Goal: Find specific page/section: Find specific page/section

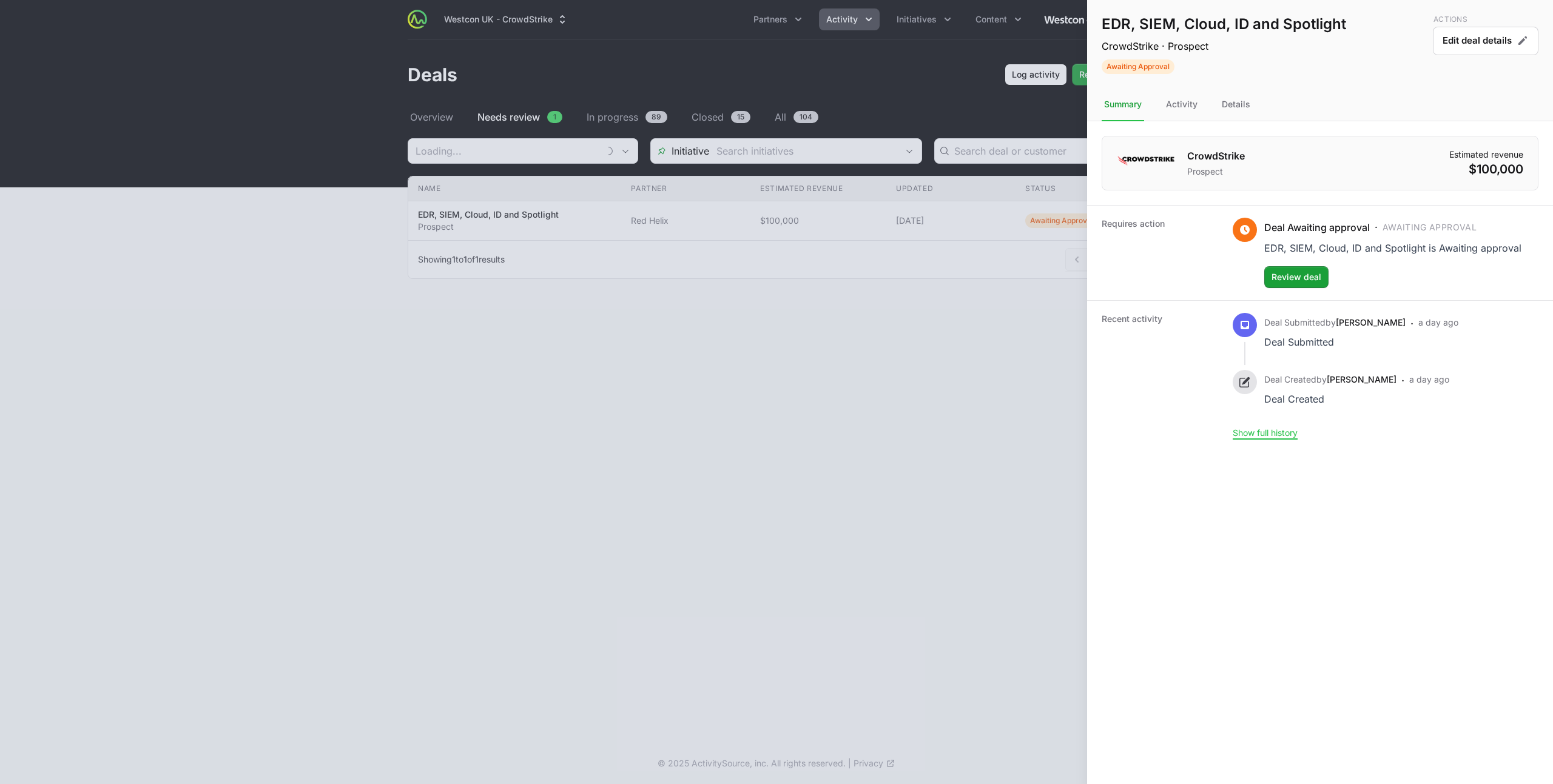
click at [508, 152] on div at bounding box center [776, 392] width 1553 height 784
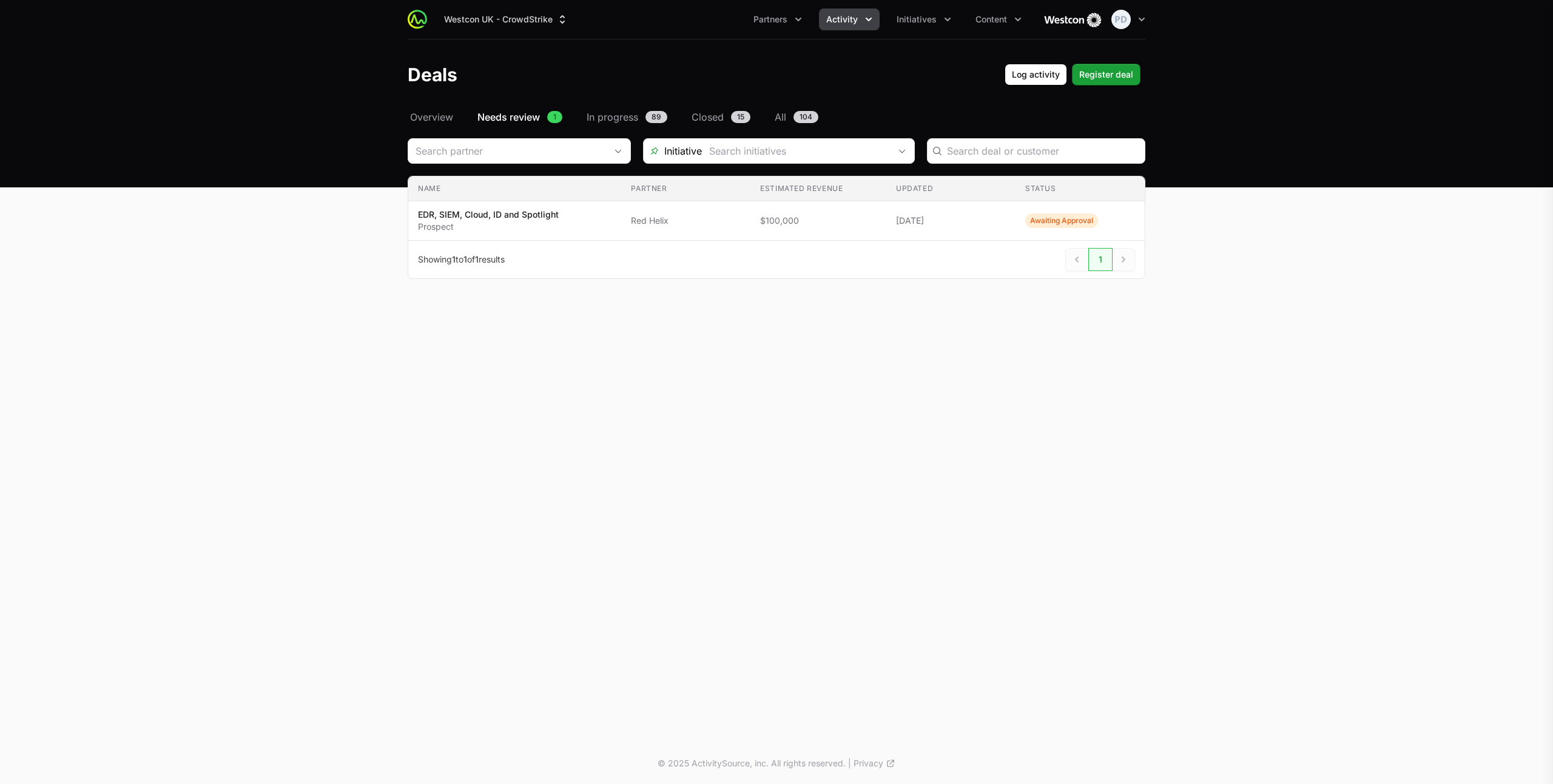
click at [431, 123] on div at bounding box center [776, 392] width 1553 height 784
click at [850, 17] on span "Activity" at bounding box center [842, 19] width 32 height 12
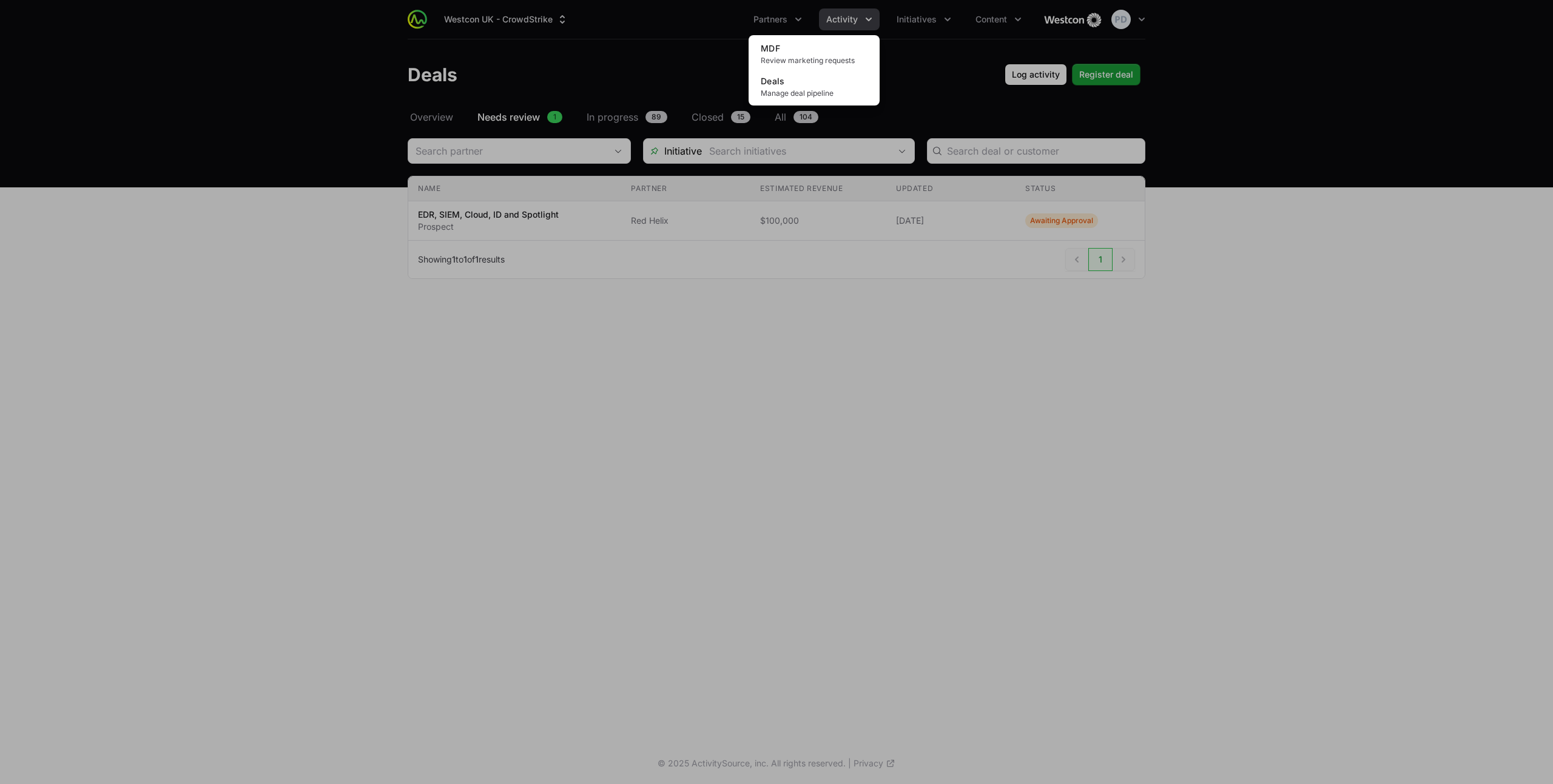
click at [799, 12] on div "Activity menu" at bounding box center [776, 392] width 1553 height 784
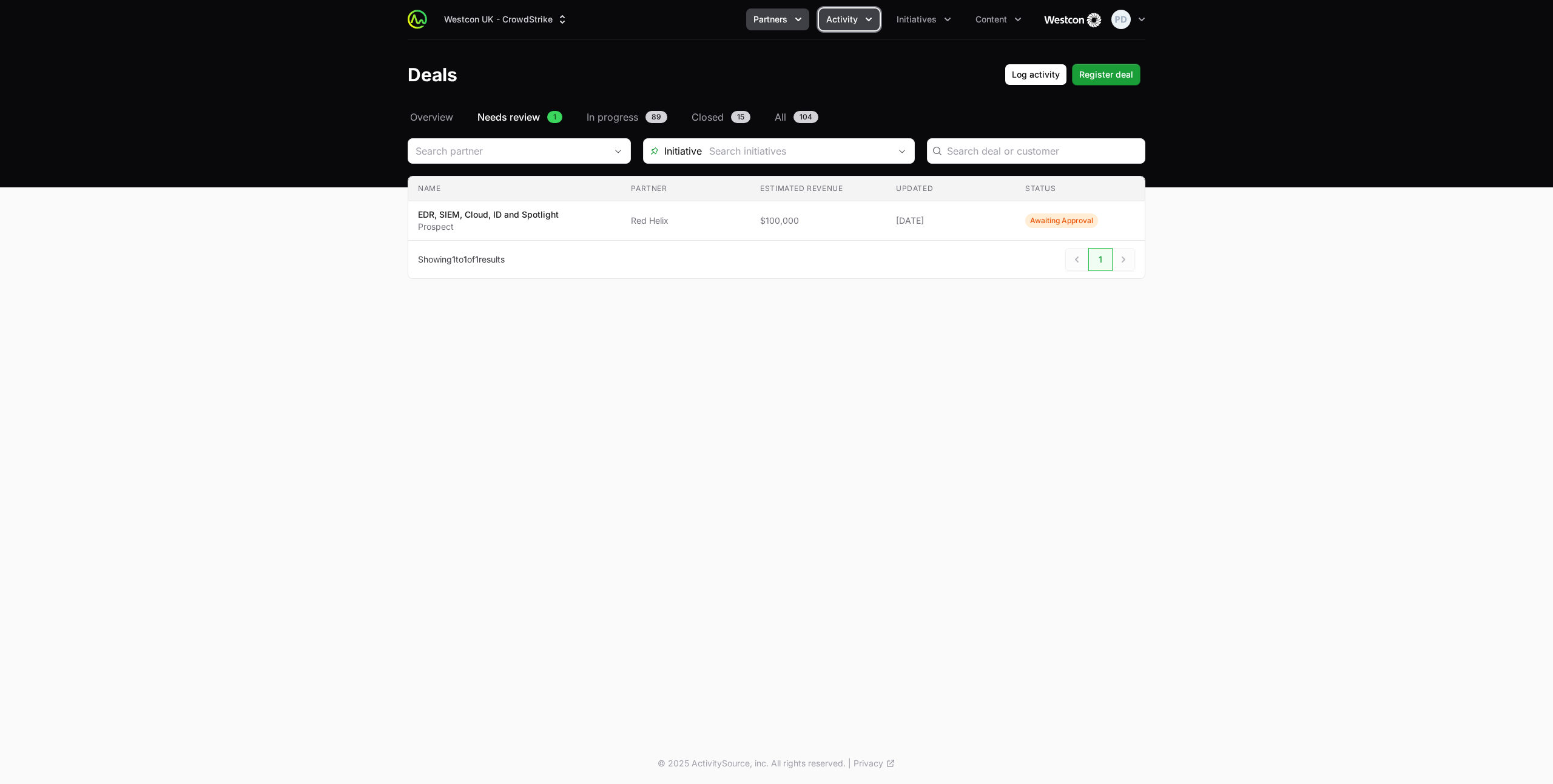
click at [784, 22] on span "Partners" at bounding box center [771, 19] width 34 height 12
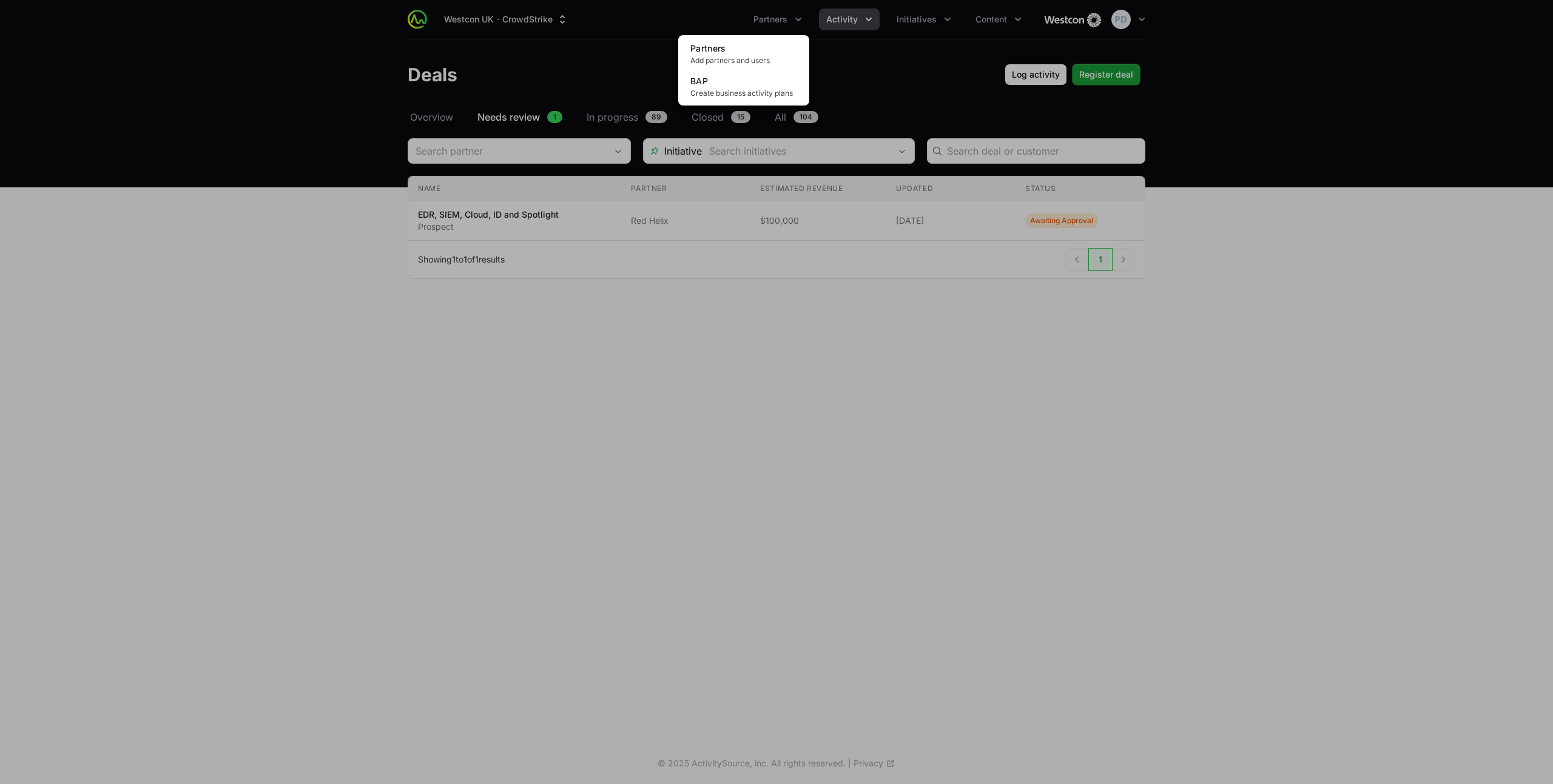
click at [862, 17] on div "Partners menu" at bounding box center [776, 392] width 1553 height 784
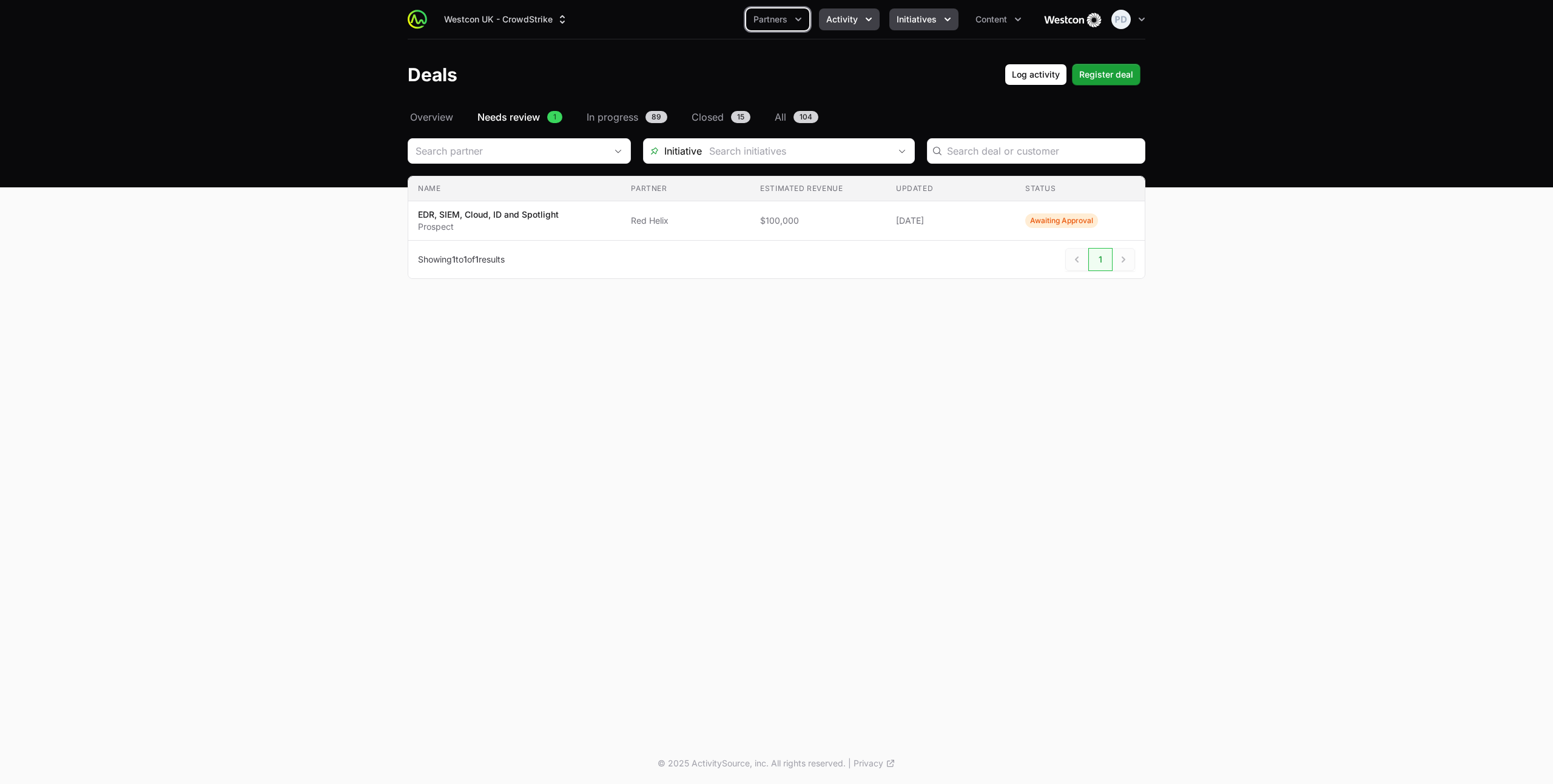
click at [927, 17] on span "Initiatives" at bounding box center [917, 19] width 40 height 12
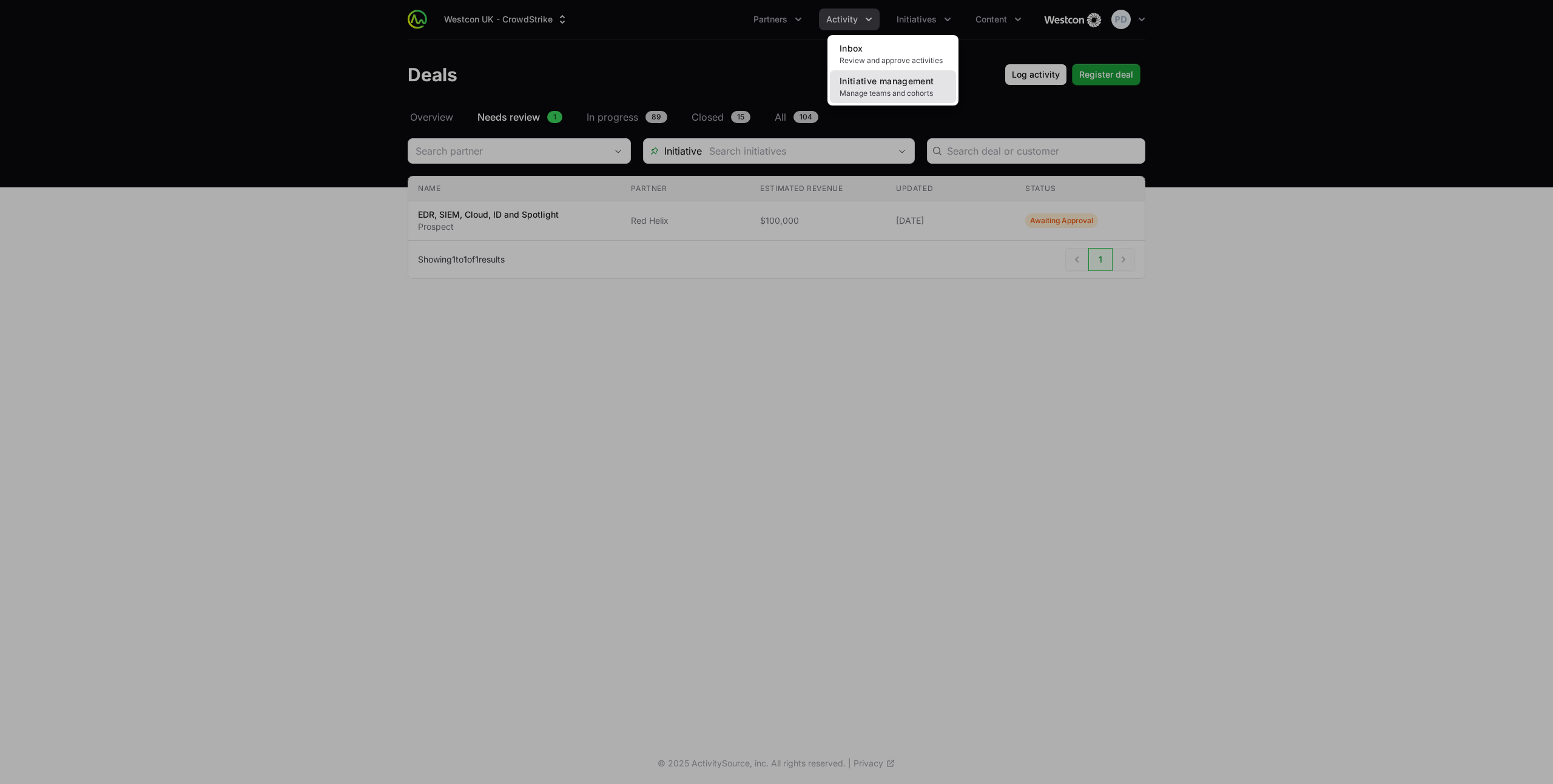
click at [882, 86] on span "Initiative management" at bounding box center [886, 80] width 94 height 10
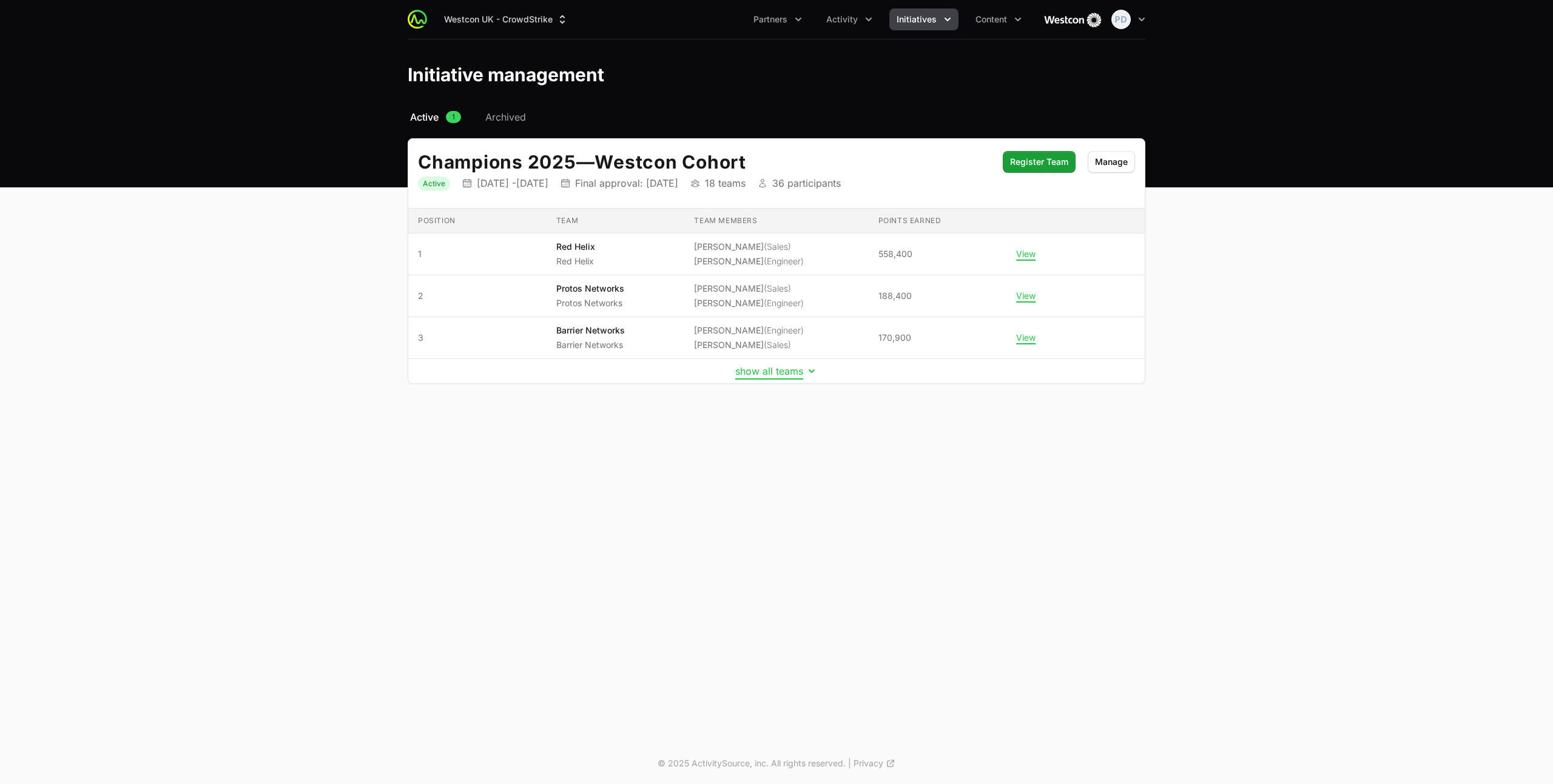
click at [763, 371] on button "show all teams" at bounding box center [777, 370] width 83 height 12
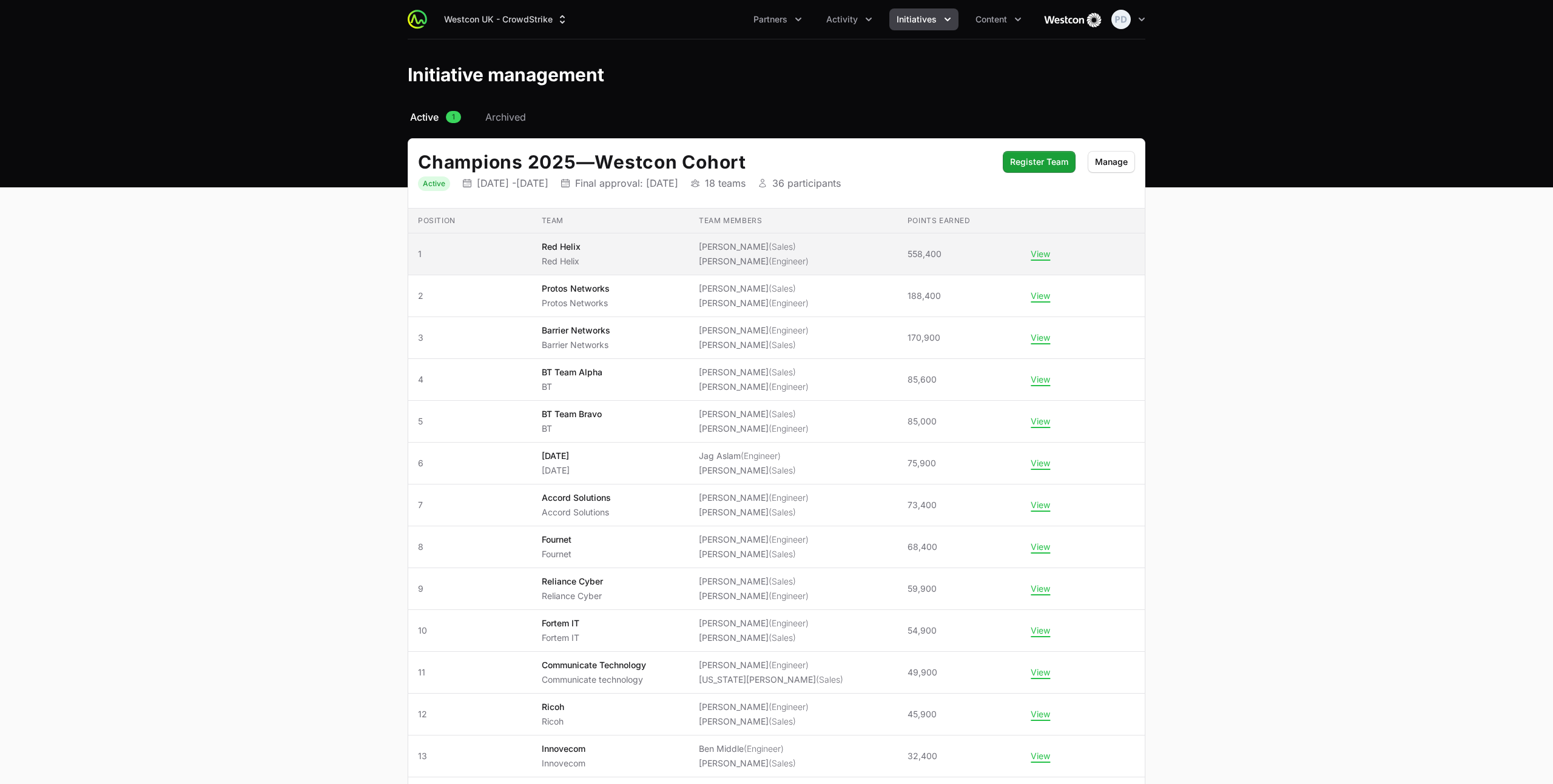
drag, startPoint x: 795, startPoint y: 348, endPoint x: 528, endPoint y: 246, distance: 285.8
click at [528, 246] on tbody "Position 1 Team Red Helix Red Helix Team members Andrew Guest (Sales) Patrick O…" at bounding box center [776, 622] width 736 height 778
copy tbody "1 Team Red Helix Red Helix Team members Andrew Guest (Sales) Patrick Okolie (En…"
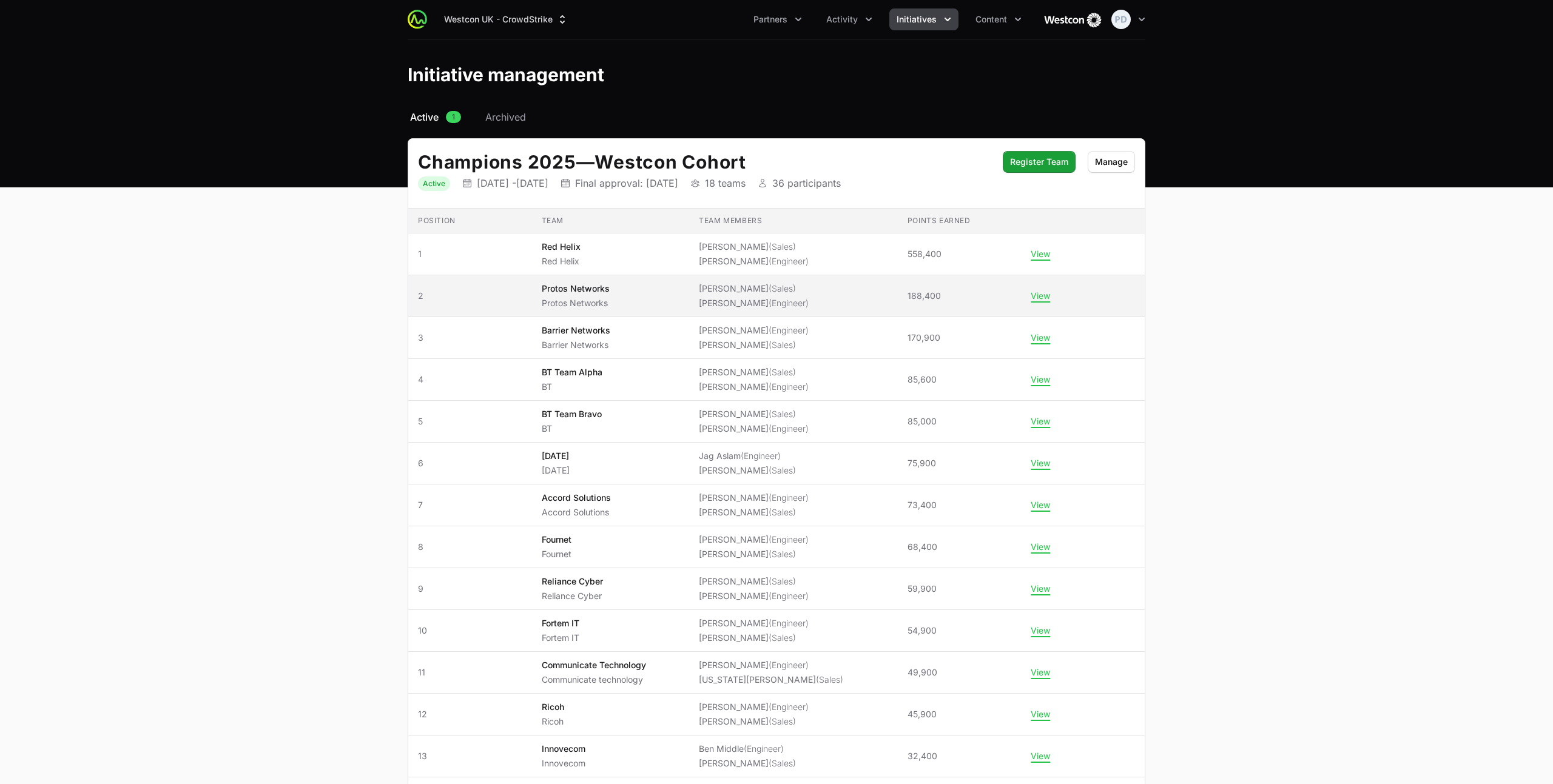
copy tbody "1 Team Red Helix Red Helix Team members Andrew Guest (Sales) Patrick Okolie (En…"
